Goal: Task Accomplishment & Management: Manage account settings

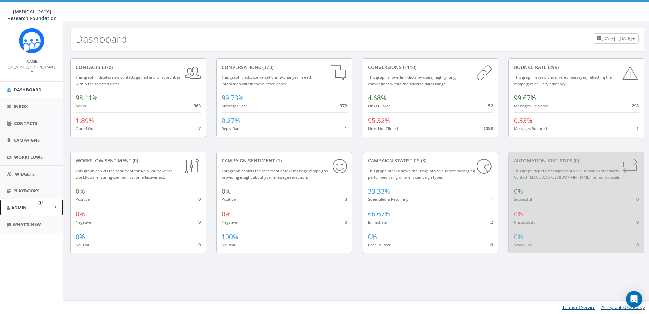
click at [18, 204] on span "Admin" at bounding box center [19, 207] width 16 height 6
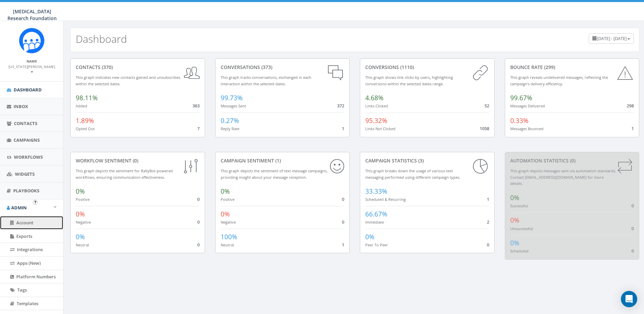
click at [25, 219] on span "Account" at bounding box center [24, 222] width 17 height 6
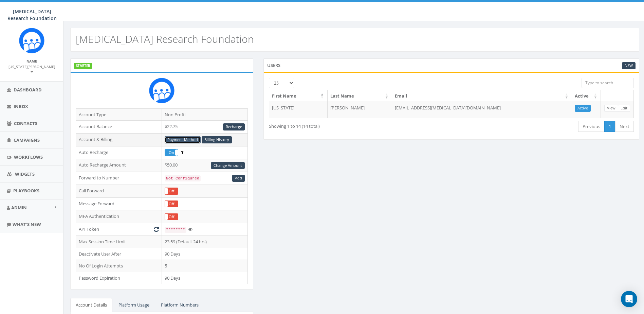
click at [175, 138] on link "Payment Method" at bounding box center [183, 139] width 36 height 7
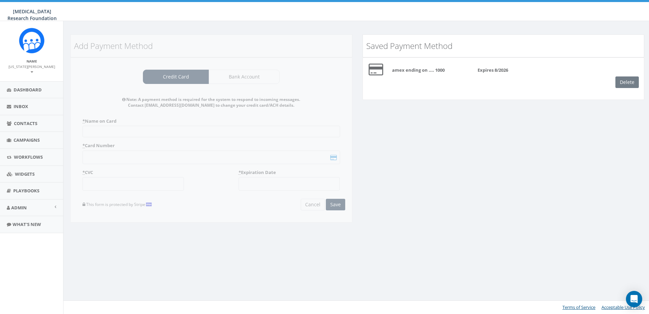
click at [628, 83] on div "Delete" at bounding box center [629, 82] width 29 height 12
click at [136, 124] on div "Add Payment Method Credit Card Bank Account Note: A payment method is required …" at bounding box center [211, 132] width 292 height 197
click at [110, 131] on div "Add Payment Method Credit Card Bank Account Note: A payment method is required …" at bounding box center [211, 132] width 292 height 197
click at [168, 167] on div "Add Payment Method Credit Card Bank Account Note: A payment method is required …" at bounding box center [211, 132] width 292 height 197
click at [267, 74] on div "Add Payment Method Credit Card Bank Account Note: A payment method is required …" at bounding box center [211, 132] width 292 height 197
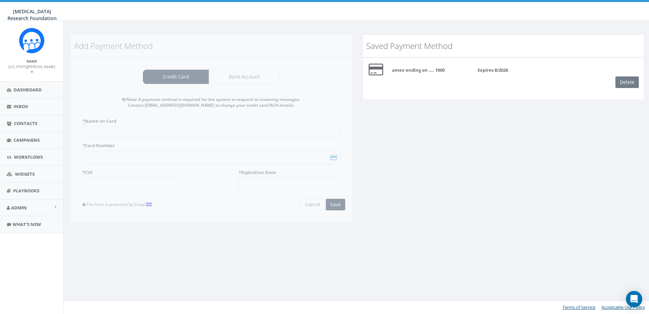
click at [635, 82] on div "Delete" at bounding box center [629, 82] width 29 height 12
click at [630, 82] on div "Delete" at bounding box center [629, 82] width 29 height 12
click at [242, 81] on div "Add Payment Method Credit Card Bank Account Note: A payment method is required …" at bounding box center [211, 132] width 292 height 197
